Goal: Communication & Community: Answer question/provide support

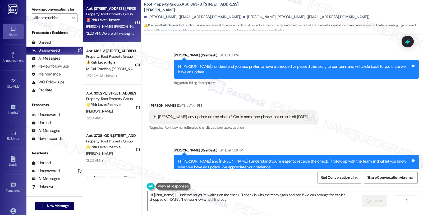
click at [109, 21] on strong "🚨 Risk Level: Highest" at bounding box center [103, 19] width 34 height 5
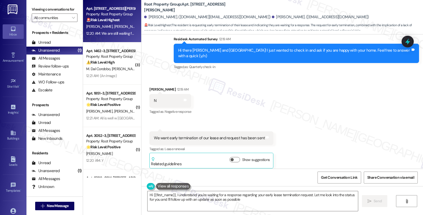
type textarea "Hi {{first_name}}, I understand you're waiting for a response regarding your ea…"
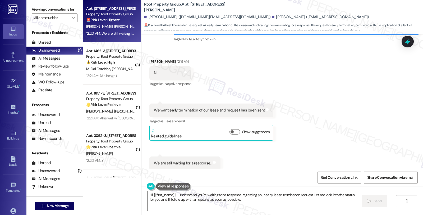
scroll to position [196, 0]
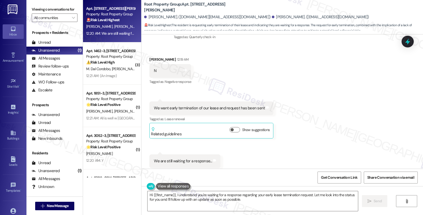
click at [335, 119] on div "Received via SMS [PERSON_NAME] 12:19 AM N Tags and notes Tagged as: Negative re…" at bounding box center [282, 112] width 282 height 135
click at [230, 127] on button "Show suggestions" at bounding box center [235, 129] width 11 height 5
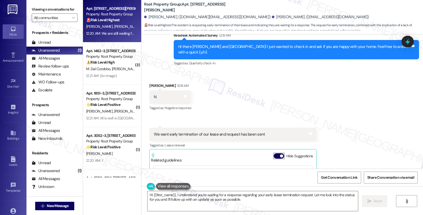
scroll to position [164, 0]
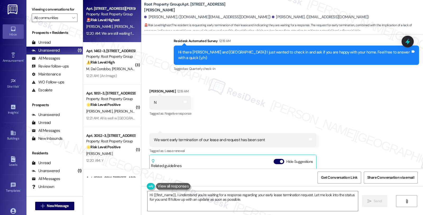
click at [150, 88] on div "[PERSON_NAME] 12:19 AM" at bounding box center [170, 91] width 42 height 7
copy div "Xinru"
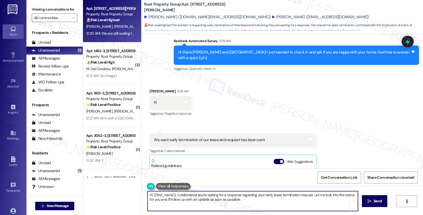
drag, startPoint x: 150, startPoint y: 195, endPoint x: 172, endPoint y: 194, distance: 22.5
click at [172, 194] on textarea "Hi {{first_name}}, I understand you're waiting for a response regarding your ea…" at bounding box center [253, 201] width 210 height 20
paste textarea "Xinru"
click at [159, 194] on textarea "Hi [PERSON_NAME], I understand you're waiting for a response regarding your ear…" at bounding box center [253, 201] width 210 height 20
click at [186, 204] on textarea "Hi [PERSON_NAME], I'm sorry to hear you're not happy with your home and would l…" at bounding box center [253, 201] width 210 height 20
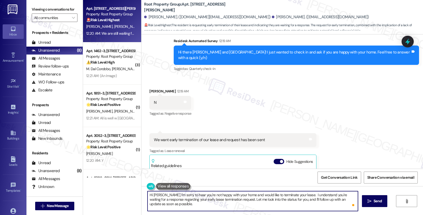
scroll to position [4, 0]
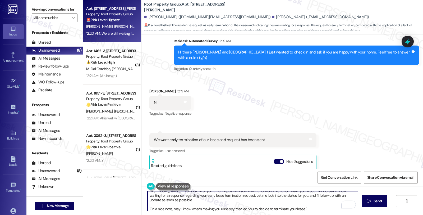
click at [282, 207] on textarea "Hi [PERSON_NAME], I'm sorry to hear you're not happy with your home and would l…" at bounding box center [253, 201] width 210 height 20
click at [267, 204] on textarea "Hi [PERSON_NAME], I'm sorry to hear you're not happy with your home and would l…" at bounding box center [253, 201] width 210 height 20
type textarea "Hi [PERSON_NAME], I'm sorry to hear you're not happy with your home and would l…"
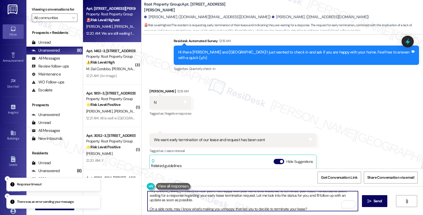
click at [222, 200] on textarea "Hi [PERSON_NAME], I'm sorry to hear you're not happy with your home and would l…" at bounding box center [253, 201] width 210 height 20
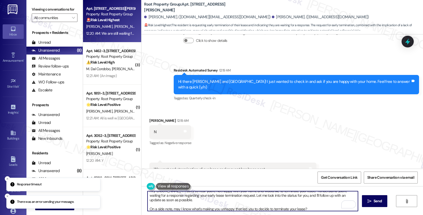
scroll to position [282, 0]
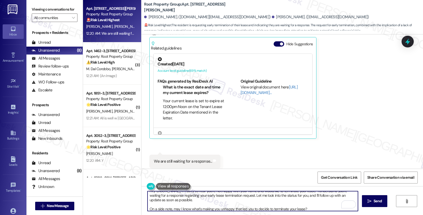
click at [260, 204] on textarea "Hi [PERSON_NAME], I'm sorry to hear you're not happy with your home and would l…" at bounding box center [253, 201] width 210 height 20
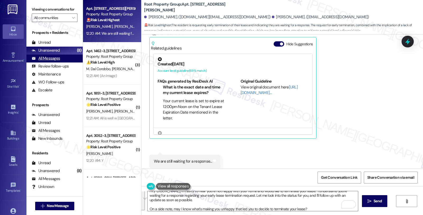
click at [66, 60] on div "All Messages (undefined)" at bounding box center [54, 58] width 56 height 8
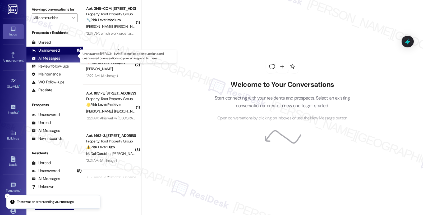
click at [66, 54] on div "Unanswered (8)" at bounding box center [54, 51] width 56 height 8
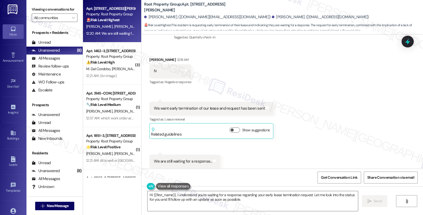
scroll to position [196, 0]
click at [242, 202] on textarea "Hi {{first_name}}, I understand you're waiting for a response regarding your ea…" at bounding box center [253, 201] width 210 height 20
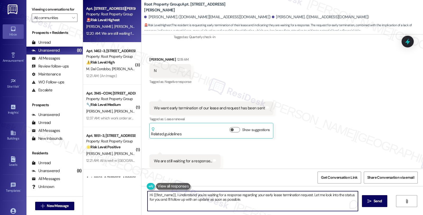
paste textarea "Xinru, I'm sorry to hear you're not happy with your home and would like to term…"
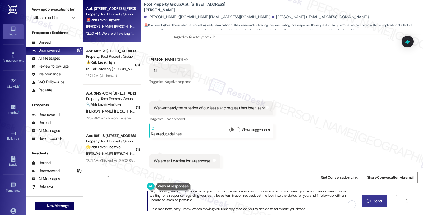
type textarea "Hi [PERSON_NAME], I'm sorry to hear you're not happy with your home and would l…"
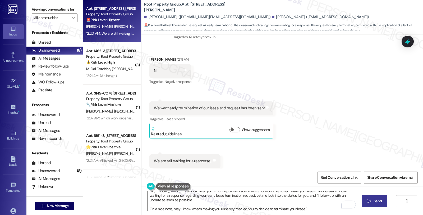
click at [377, 199] on span "Send" at bounding box center [378, 201] width 8 height 6
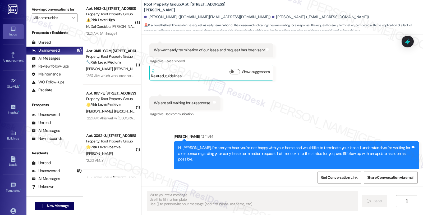
scroll to position [303, 0]
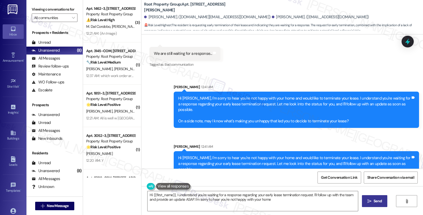
type textarea "Hi {{first_name}}, I understand you're waiting for a response regarding your ea…"
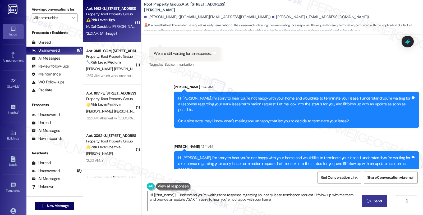
click at [119, 22] on div "⚠️ Risk Level: High The resident is reporting that Root does not manage their p…" at bounding box center [110, 20] width 49 height 6
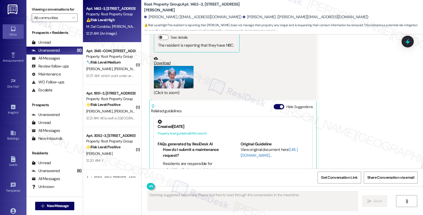
scroll to position [1135, 0]
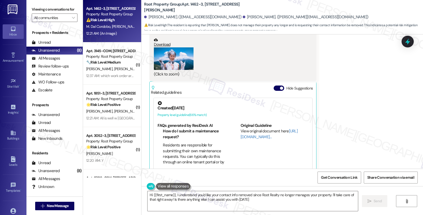
type textarea "Hi {{first_name}}, I understand you'd like your contact info removed since Root…"
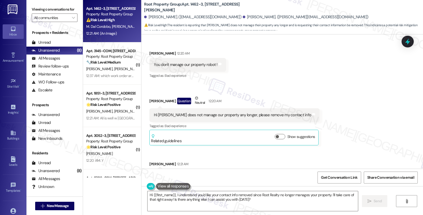
scroll to position [988, 0]
